Goal: Subscribe to service/newsletter

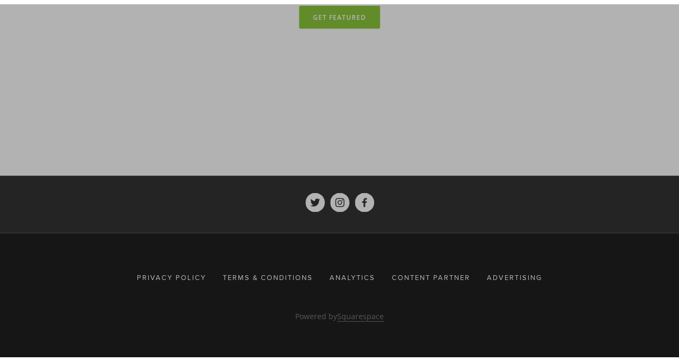
scroll to position [5135, 0]
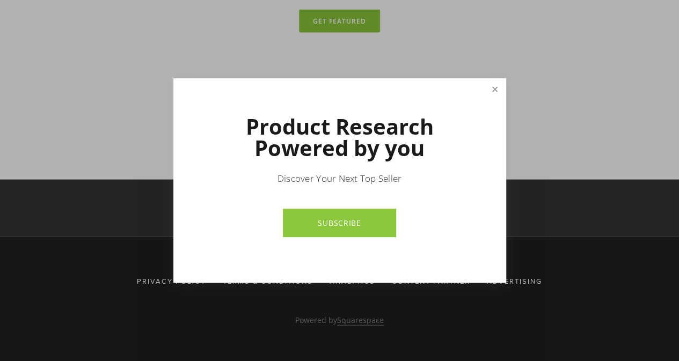
click at [492, 89] on link "Close" at bounding box center [494, 89] width 19 height 19
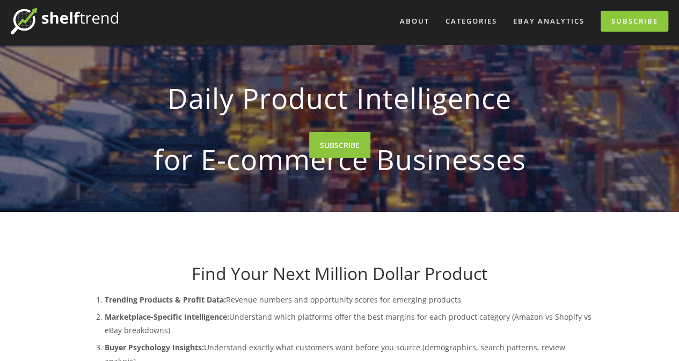
scroll to position [0, 0]
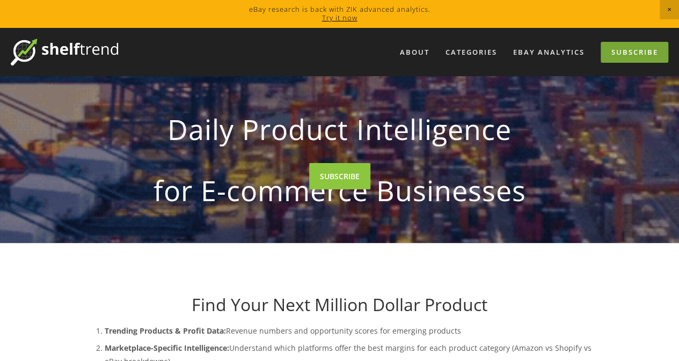
click at [621, 54] on link "Subscribe" at bounding box center [634, 52] width 68 height 21
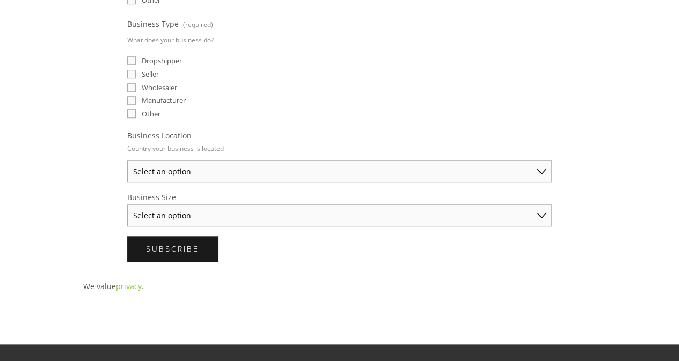
scroll to position [415, 0]
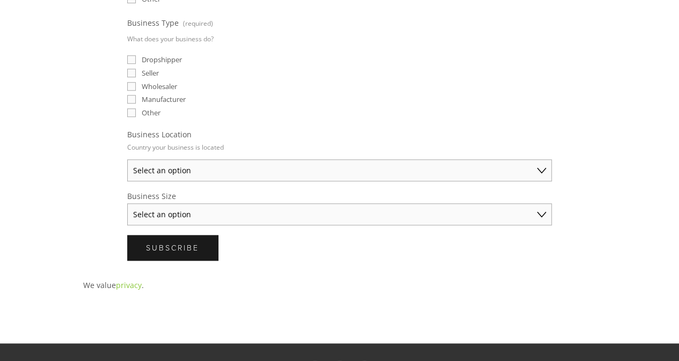
click at [541, 165] on select "Select an option Australia United States United Kingdom China Japan Germany Can…" at bounding box center [339, 170] width 424 height 22
click at [540, 165] on select "Select an option Australia United States United Kingdom China Japan Germany Can…" at bounding box center [339, 170] width 424 height 22
click at [536, 210] on select "Select an option Solo Merchant (under $50K annual sales) Small Business ($50K -…" at bounding box center [339, 214] width 424 height 22
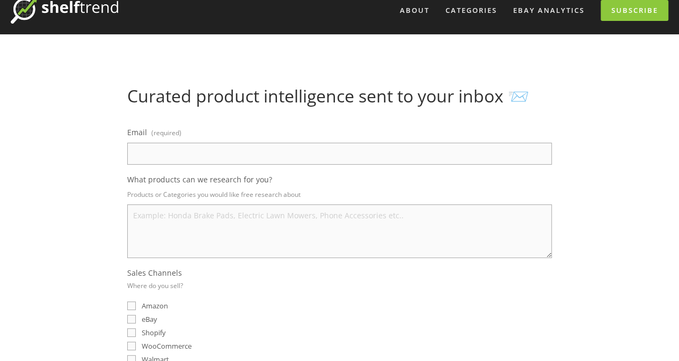
scroll to position [0, 0]
